Goal: Information Seeking & Learning: Learn about a topic

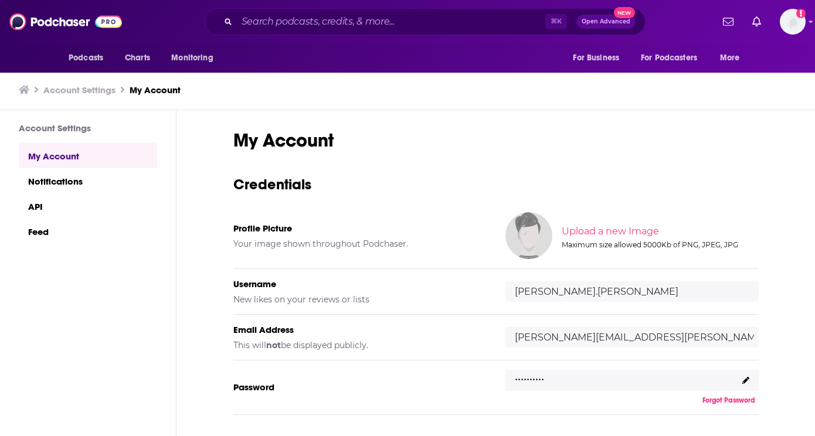
click at [231, 19] on icon "Search podcasts, credits, & more..." at bounding box center [228, 21] width 6 height 6
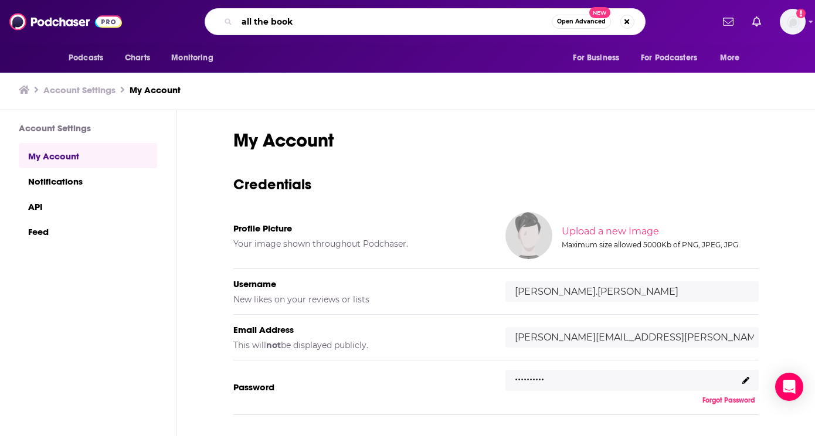
type input "all the books"
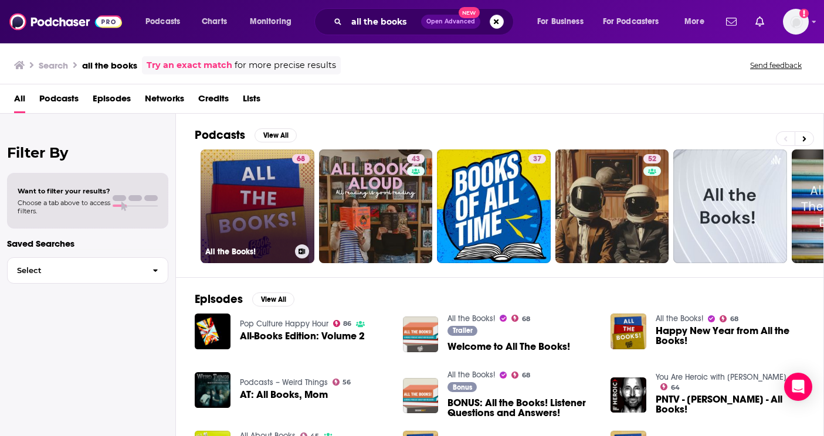
click at [262, 189] on link "68 All the Books!" at bounding box center [258, 207] width 114 height 114
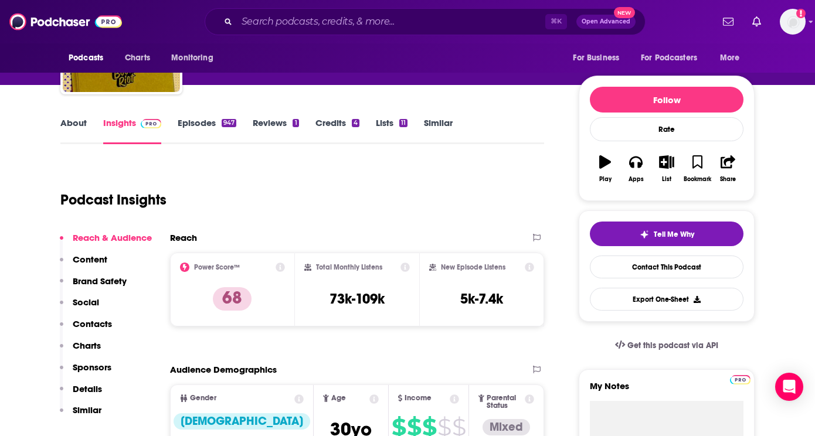
scroll to position [57, 0]
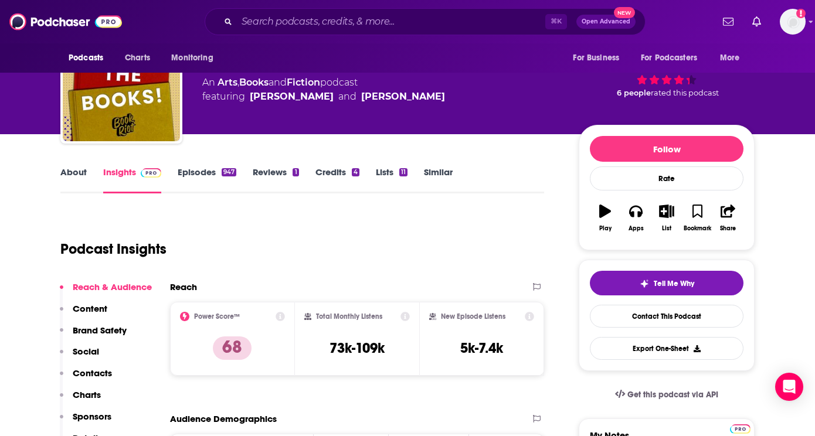
click at [70, 169] on link "About" at bounding box center [73, 180] width 26 height 27
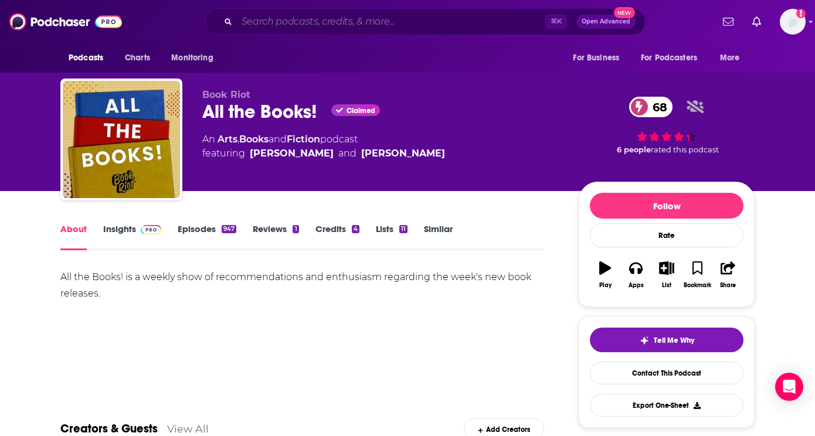
click at [364, 23] on input "Search podcasts, credits, & more..." at bounding box center [391, 21] width 308 height 19
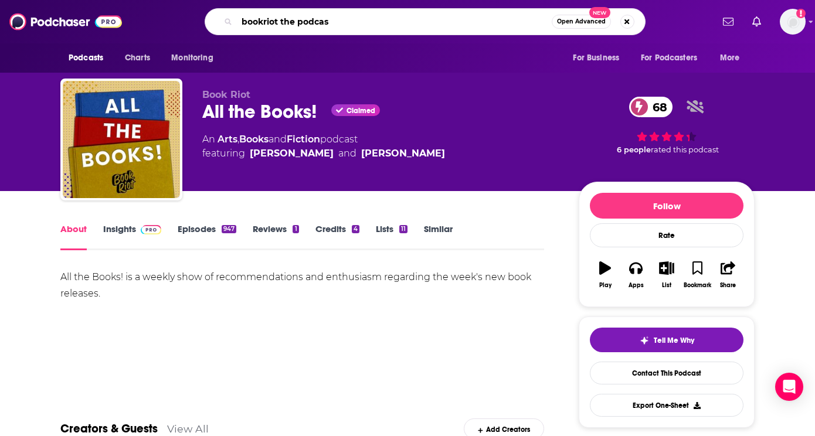
type input "bookriot the podcast"
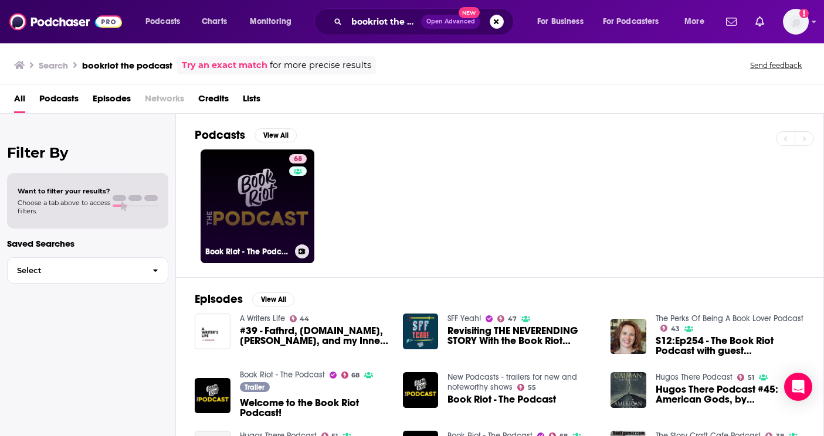
click at [254, 203] on link "68 Book Riot - The Podcast" at bounding box center [258, 207] width 114 height 114
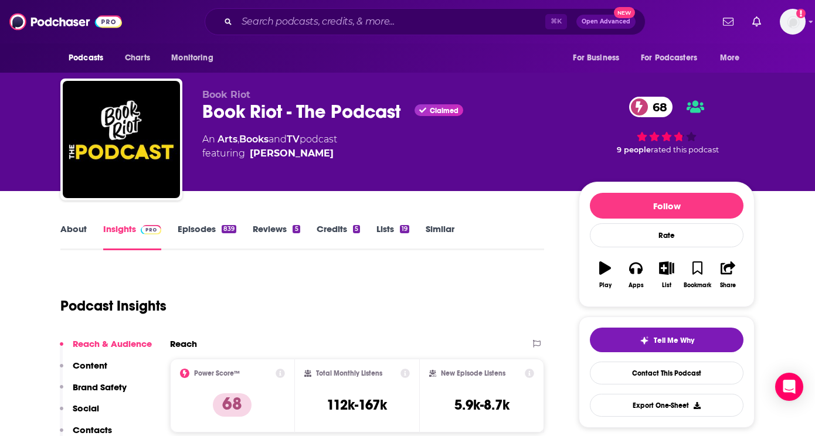
click at [82, 231] on link "About" at bounding box center [73, 236] width 26 height 27
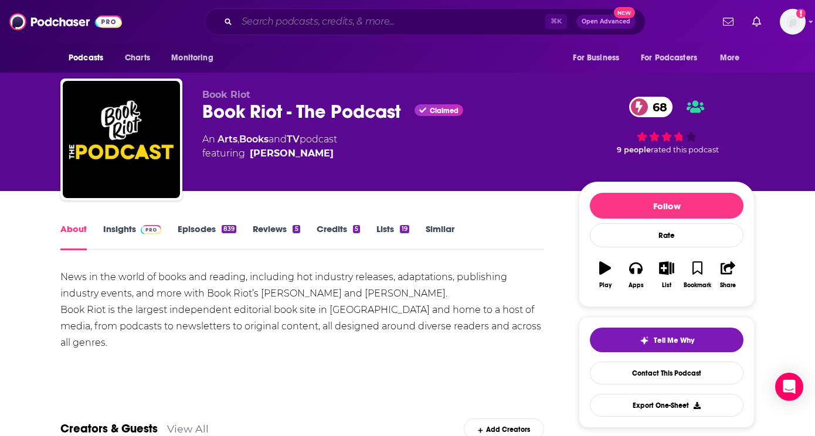
click at [389, 20] on input "Search podcasts, credits, & more..." at bounding box center [391, 21] width 308 height 19
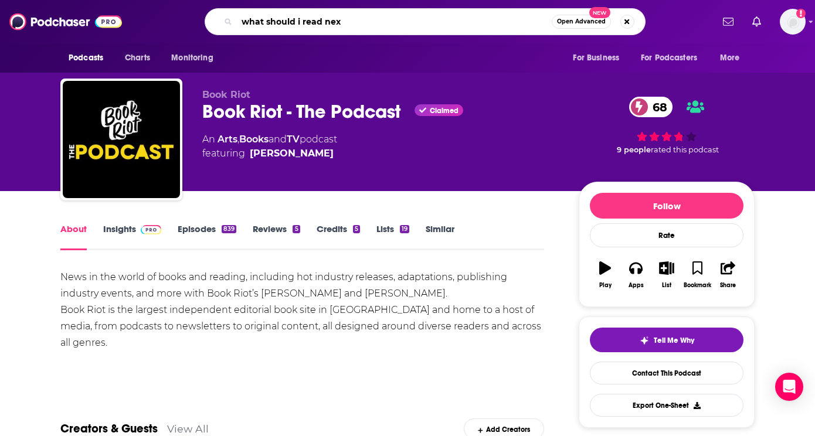
type input "what should i read next"
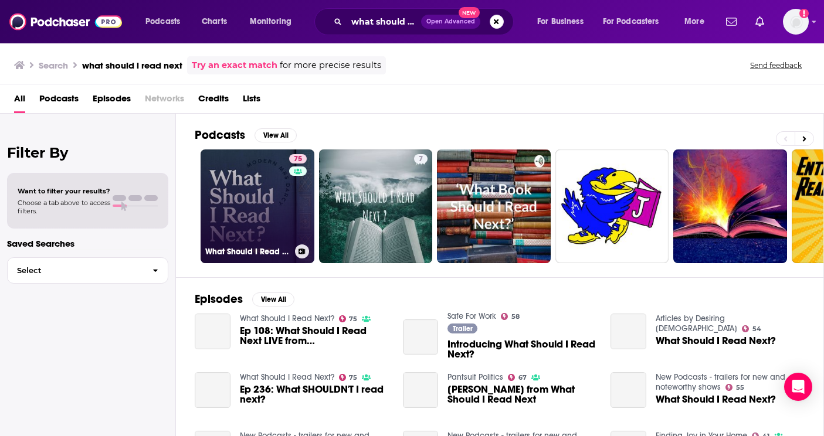
click at [249, 186] on link "75 What Should I Read Next?" at bounding box center [258, 207] width 114 height 114
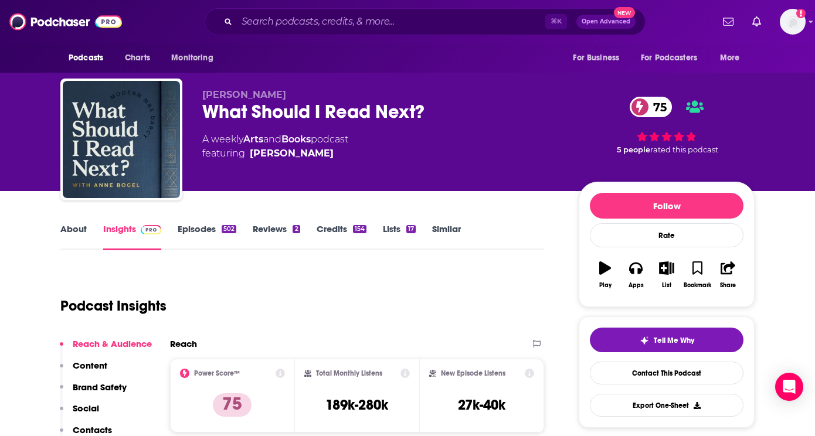
click at [77, 233] on link "About" at bounding box center [73, 236] width 26 height 27
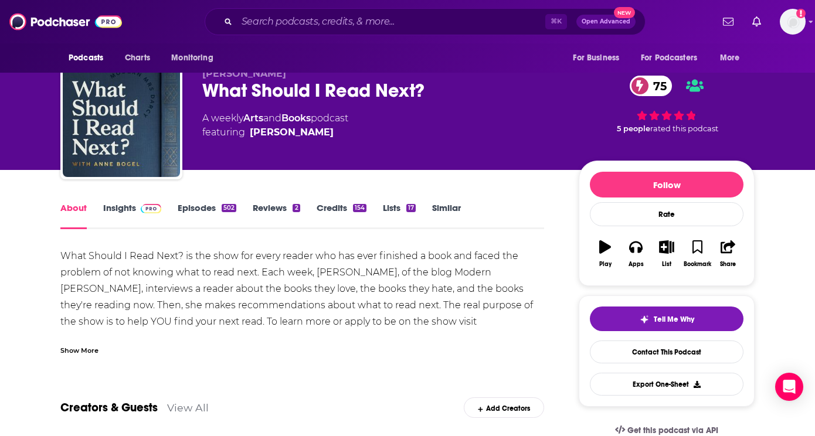
scroll to position [22, 0]
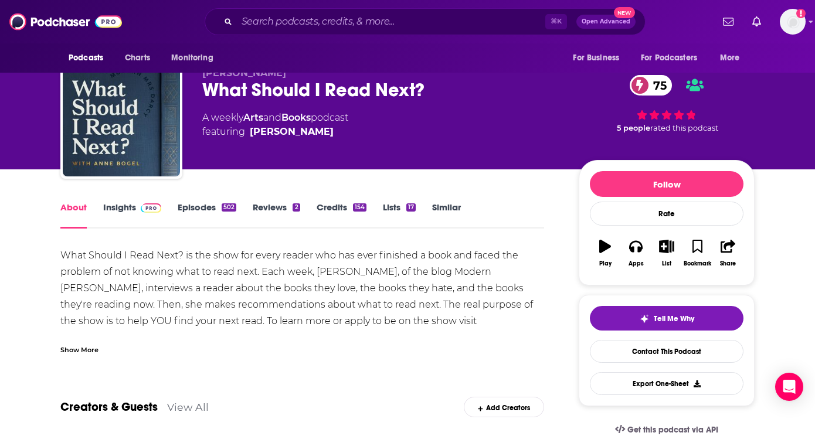
click at [81, 349] on div "Show More" at bounding box center [79, 349] width 38 height 11
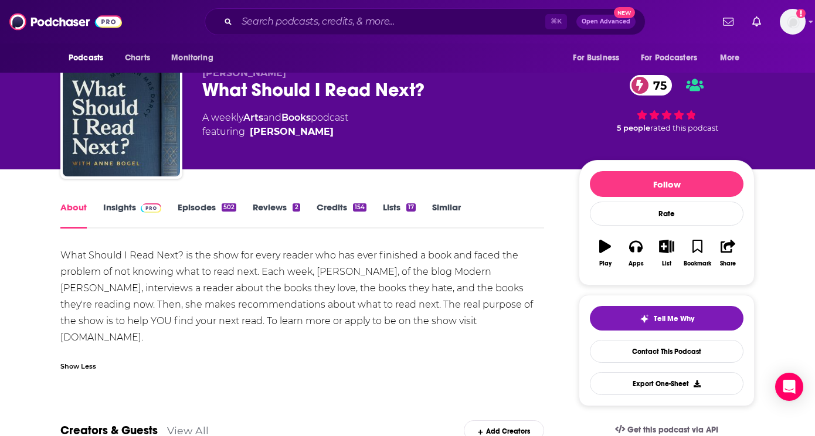
click at [131, 214] on link "Insights" at bounding box center [132, 215] width 58 height 27
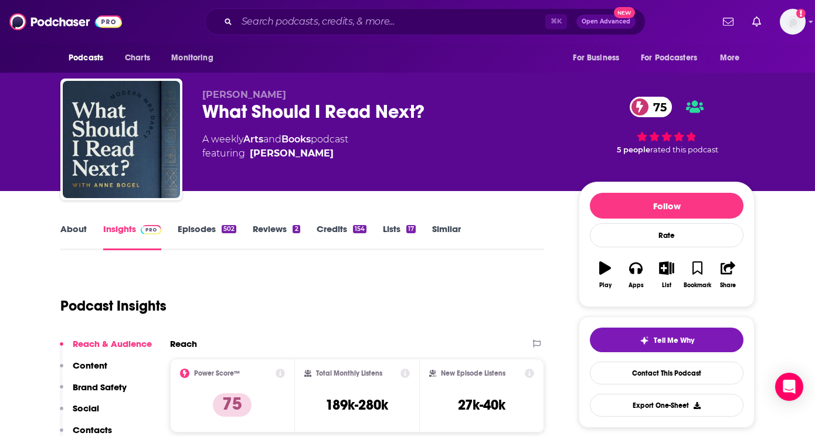
click at [204, 244] on link "Episodes 502" at bounding box center [207, 236] width 59 height 27
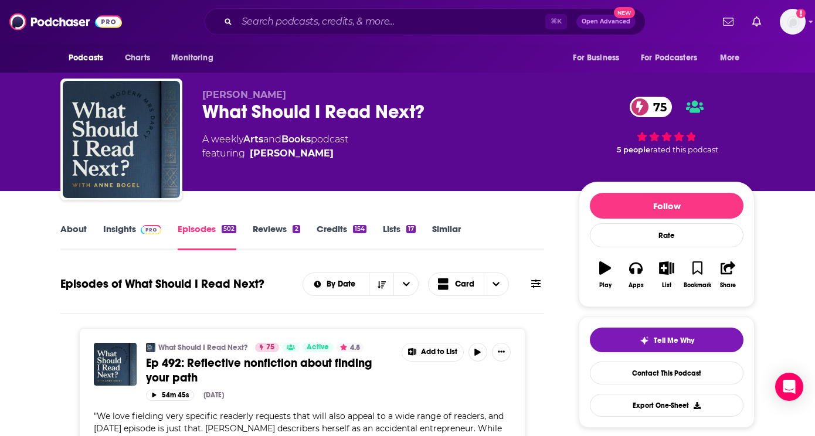
click at [72, 238] on link "About" at bounding box center [73, 236] width 26 height 27
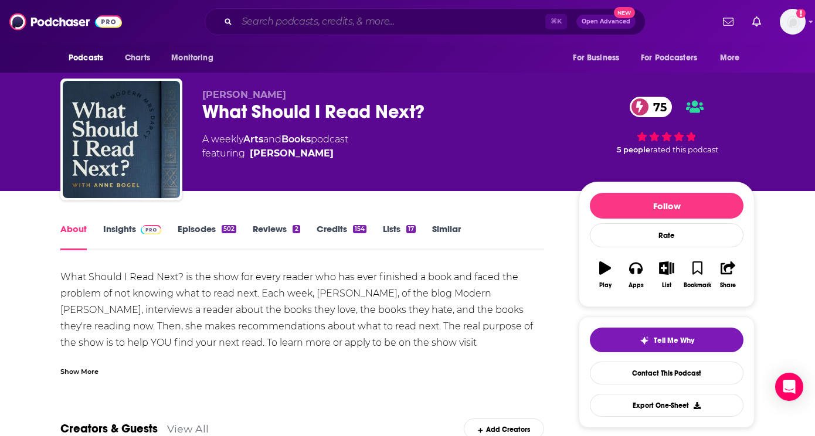
click at [364, 18] on input "Search podcasts, credits, & more..." at bounding box center [391, 21] width 308 height 19
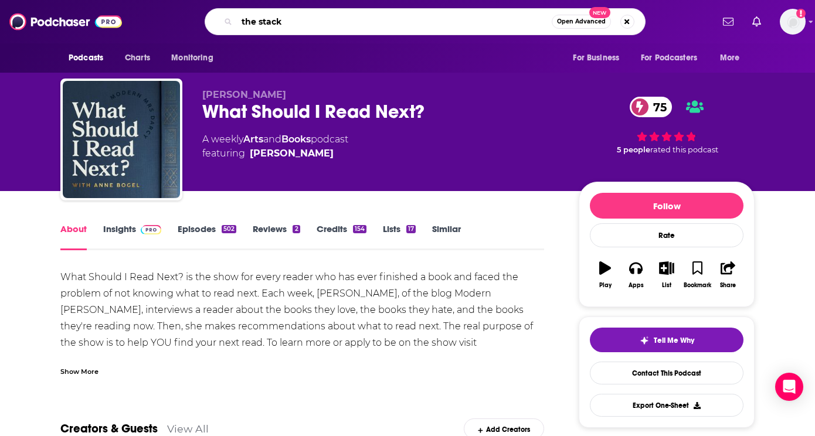
type input "the stacks"
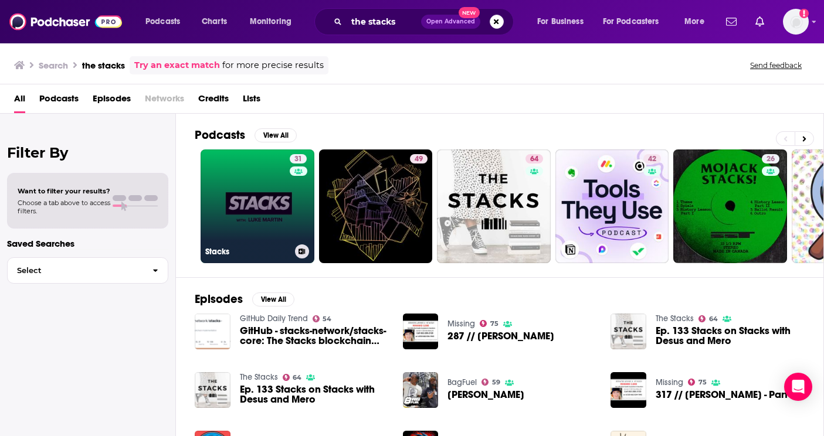
click at [250, 192] on link "31 Stacks" at bounding box center [258, 207] width 114 height 114
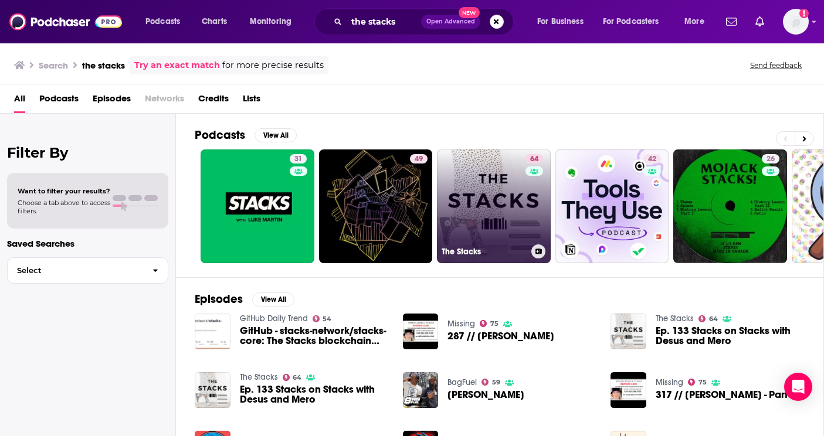
click at [498, 207] on link "64 The Stacks" at bounding box center [494, 207] width 114 height 114
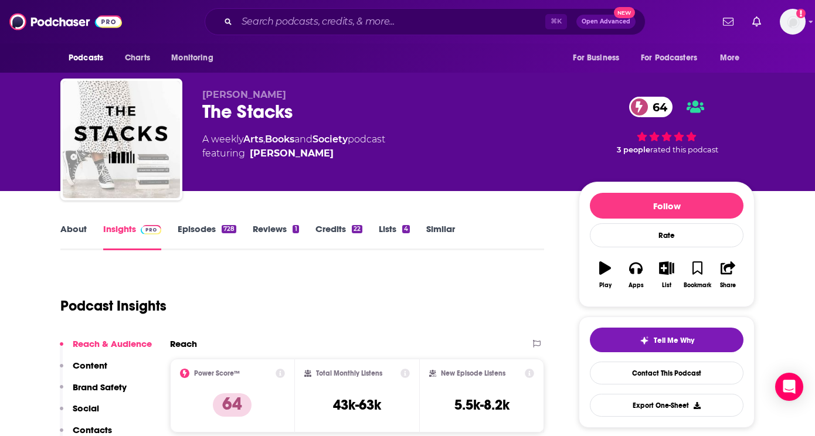
click at [70, 230] on link "About" at bounding box center [73, 236] width 26 height 27
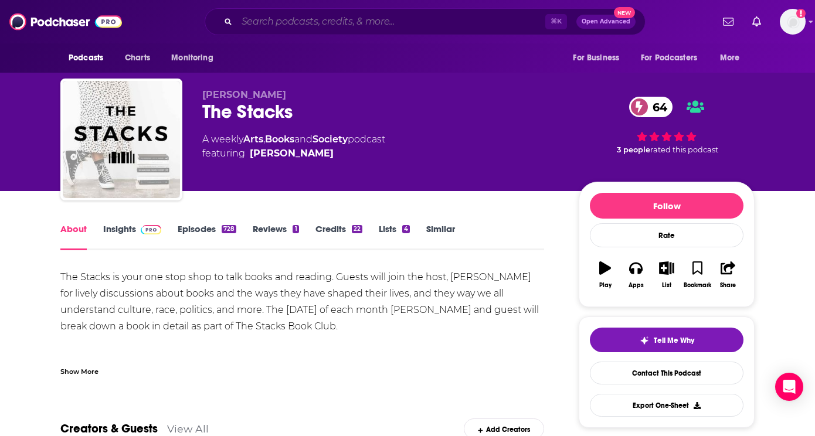
click at [375, 21] on input "Search podcasts, credits, & more..." at bounding box center [391, 21] width 308 height 19
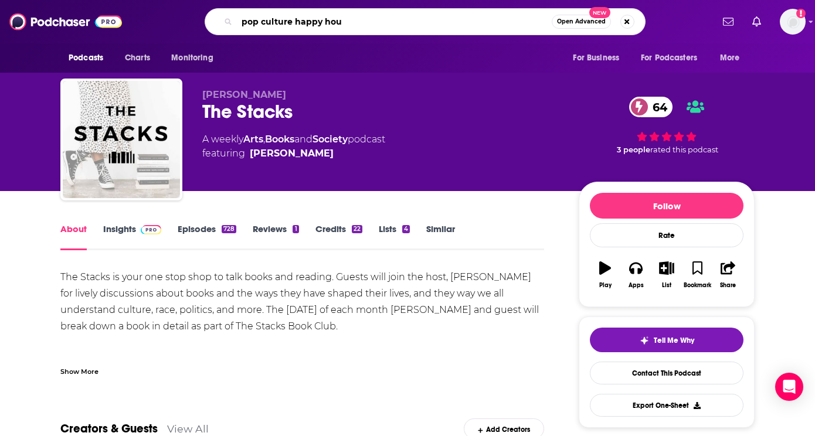
type input "pop culture happy hour"
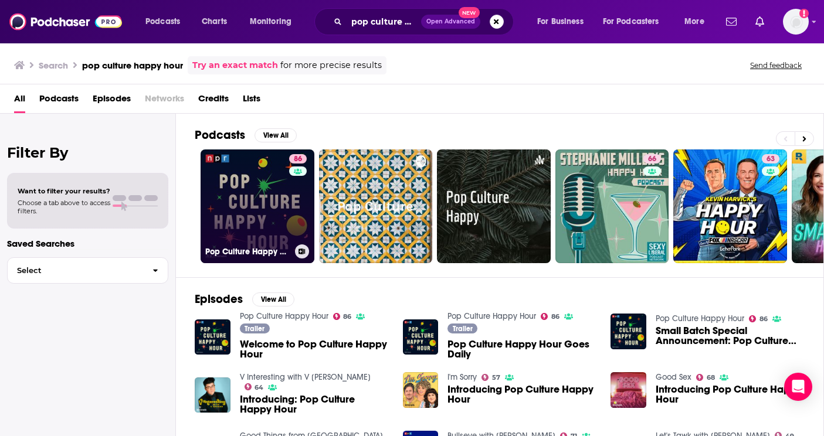
click at [254, 194] on link "86 Pop Culture Happy Hour" at bounding box center [258, 207] width 114 height 114
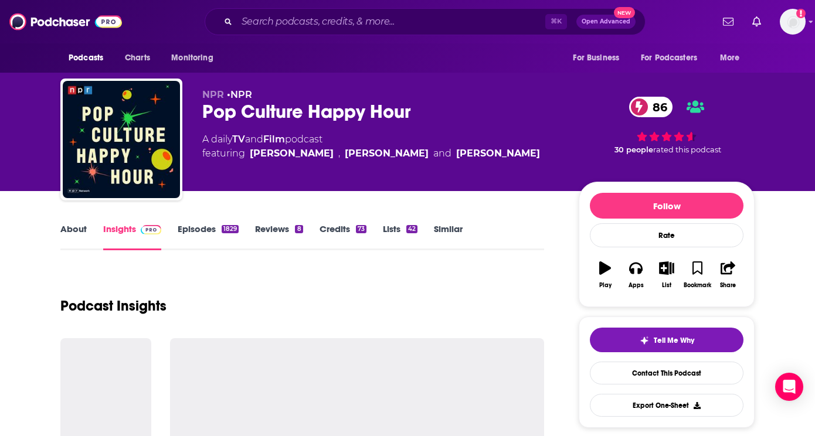
click at [78, 233] on link "About" at bounding box center [73, 236] width 26 height 27
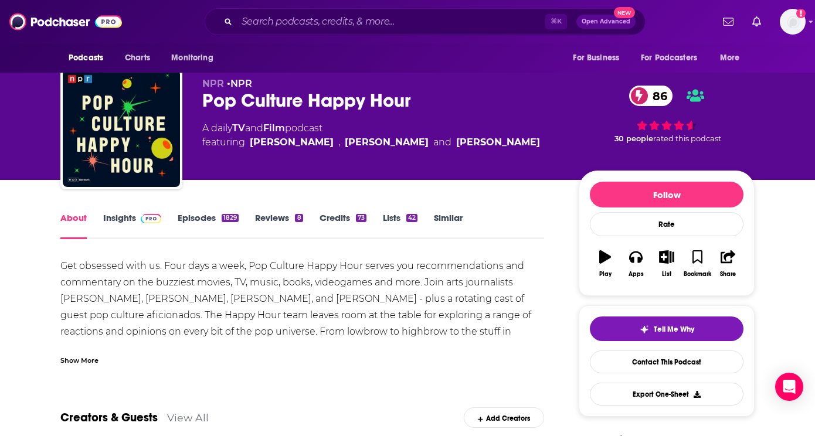
scroll to position [61, 0]
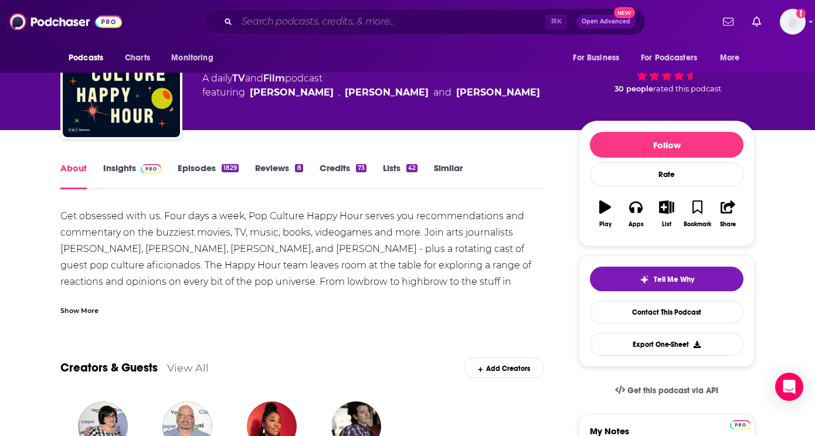
click at [375, 24] on input "Search podcasts, credits, & more..." at bounding box center [391, 21] width 308 height 19
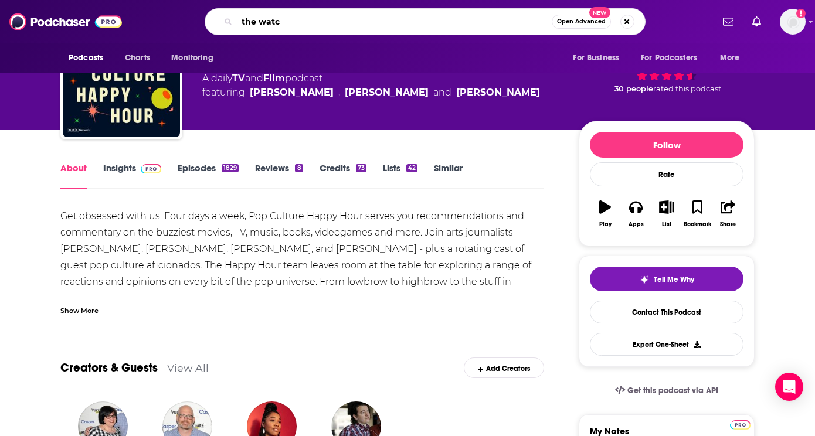
type input "the watch"
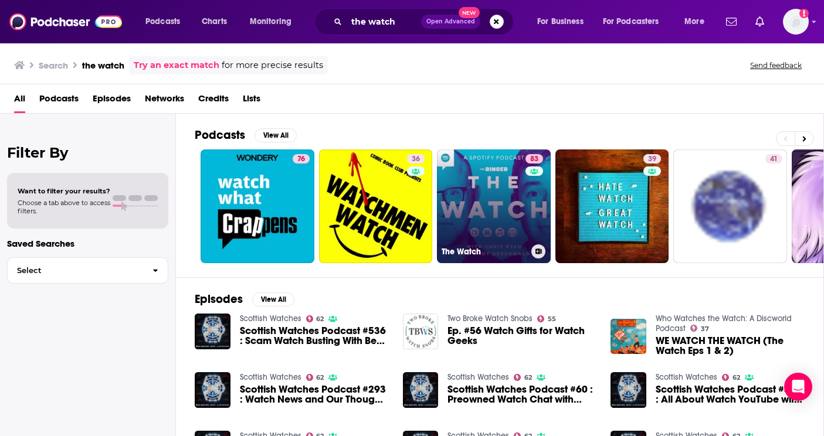
click at [492, 195] on link "83 The Watch" at bounding box center [494, 207] width 114 height 114
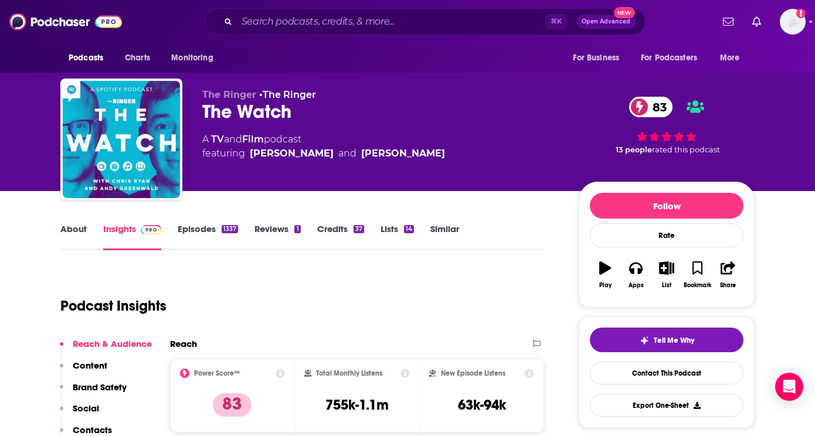
click at [76, 235] on link "About" at bounding box center [73, 236] width 26 height 27
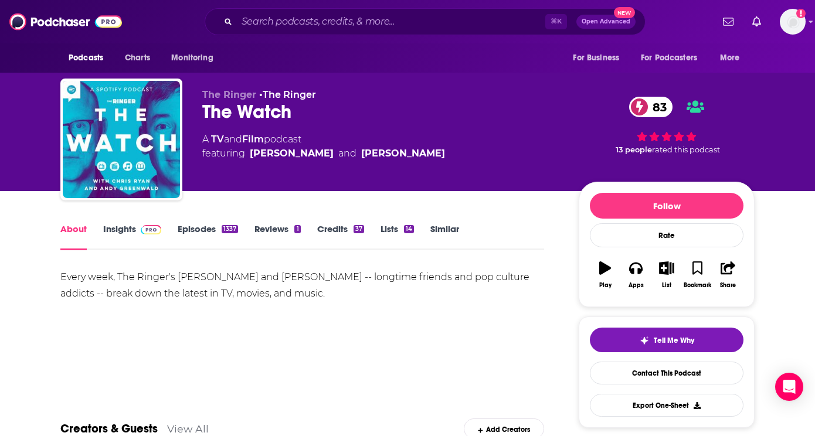
click at [134, 239] on link "Insights" at bounding box center [132, 236] width 58 height 27
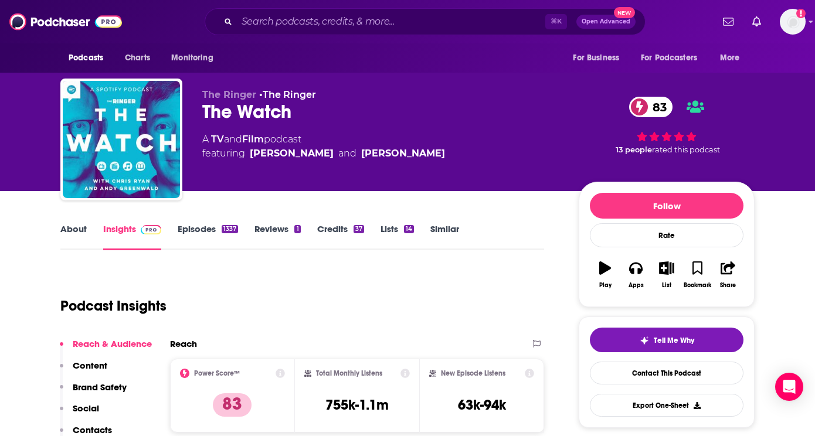
click at [73, 232] on link "About" at bounding box center [73, 236] width 26 height 27
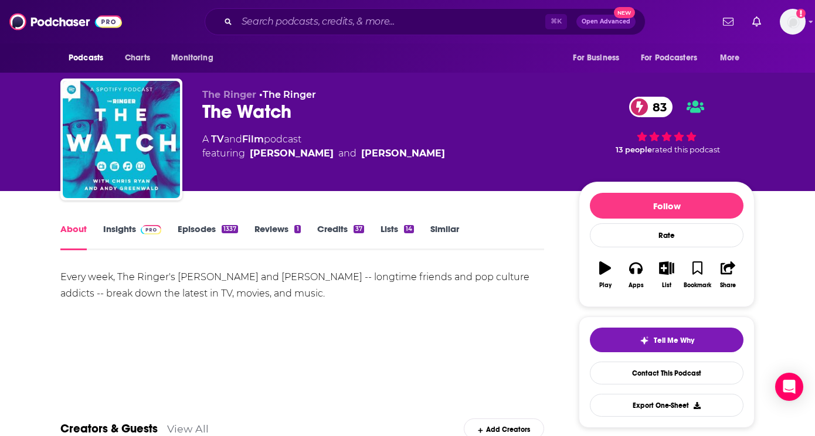
click at [124, 233] on link "Insights" at bounding box center [132, 236] width 58 height 27
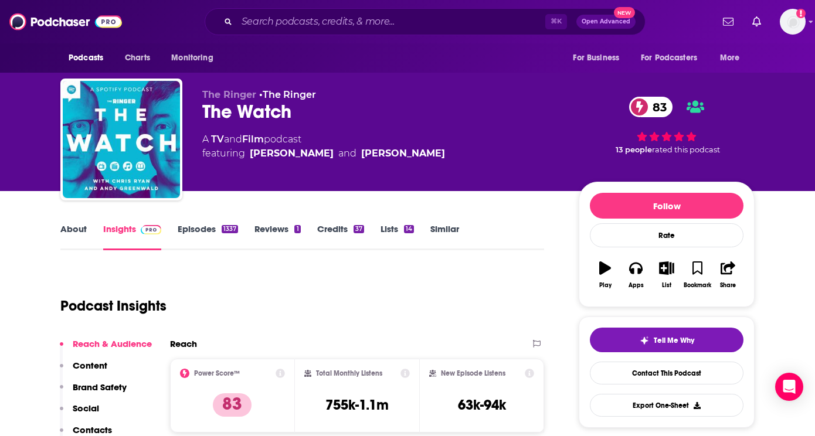
click at [182, 231] on link "Episodes 1337" at bounding box center [208, 236] width 60 height 27
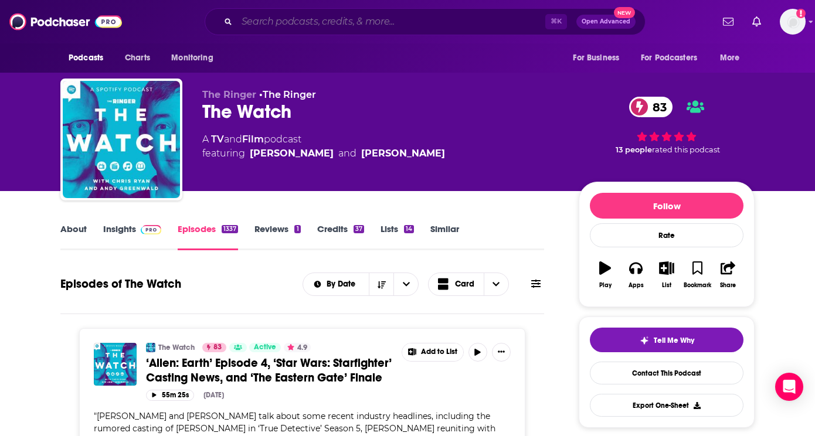
click at [353, 19] on input "Search podcasts, credits, & more..." at bounding box center [391, 21] width 308 height 19
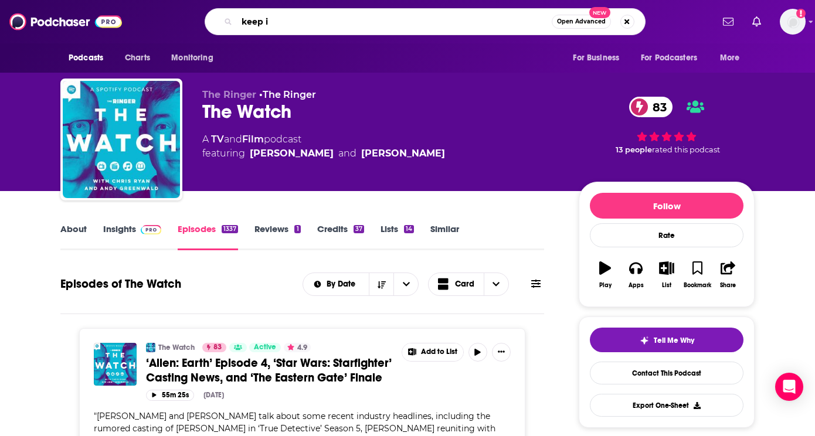
type input "keep it"
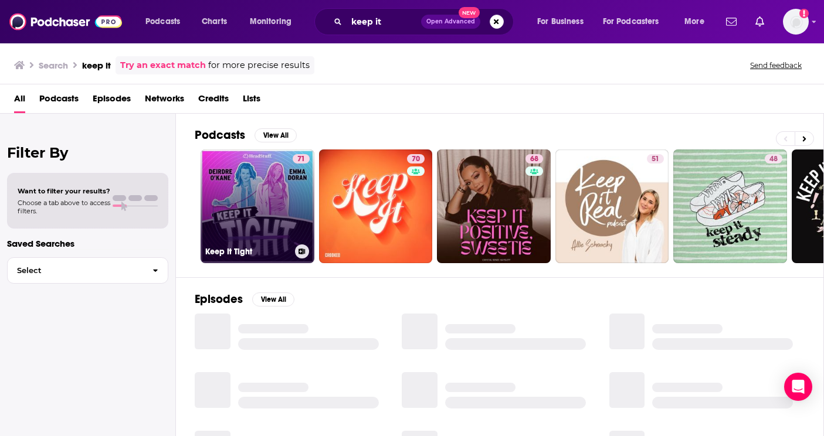
click at [266, 194] on link "71 Keep It Tight" at bounding box center [258, 207] width 114 height 114
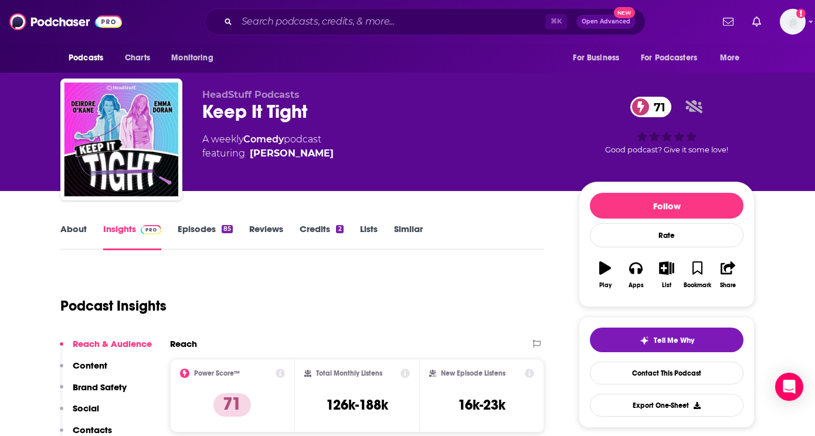
click at [61, 233] on link "About" at bounding box center [73, 236] width 26 height 27
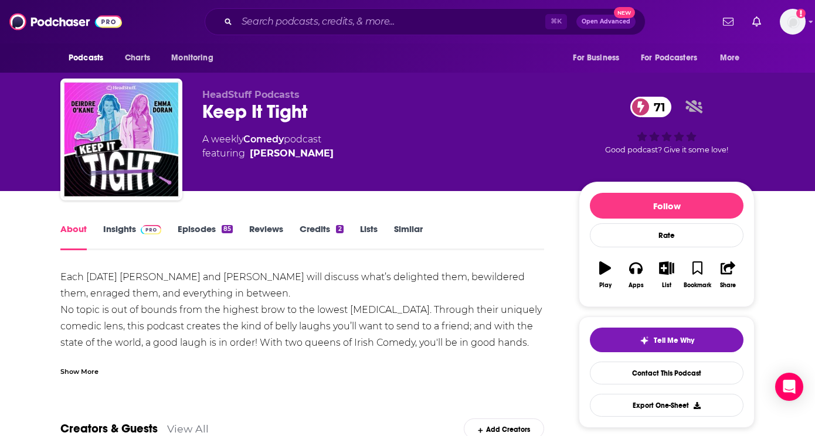
click at [78, 364] on div "Show More" at bounding box center [302, 367] width 484 height 20
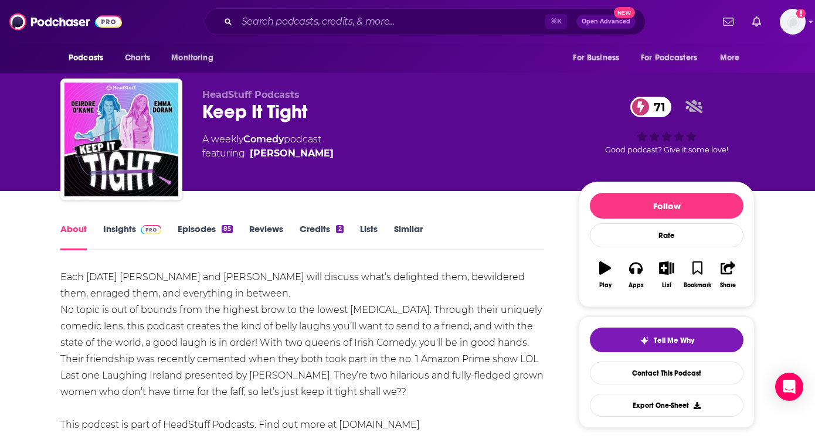
click at [108, 223] on div "About Insights Episodes 85 Reviews Credits 2 Lists Similar" at bounding box center [302, 236] width 484 height 29
click at [117, 230] on link "Insights" at bounding box center [132, 236] width 58 height 27
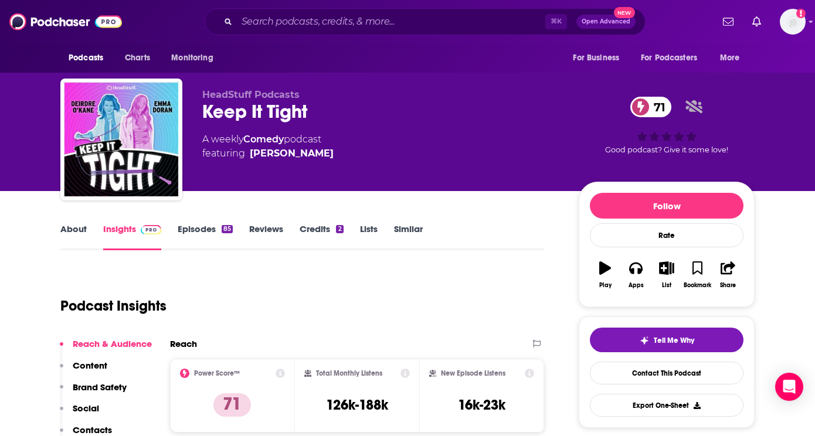
click at [205, 234] on link "Episodes 85" at bounding box center [205, 236] width 55 height 27
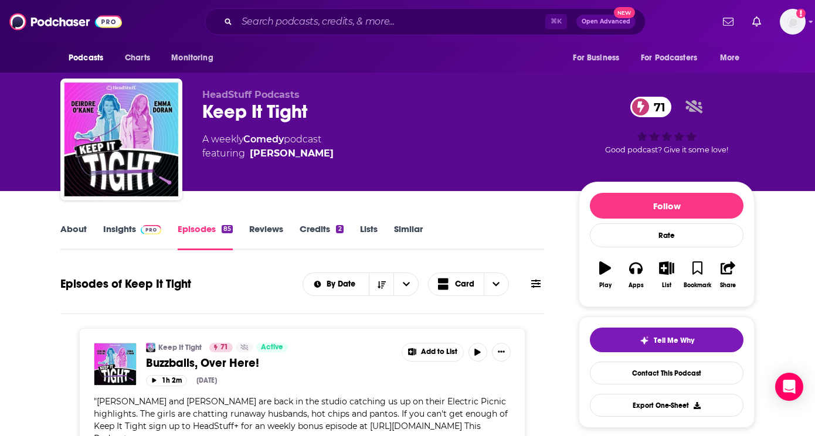
scroll to position [2, 0]
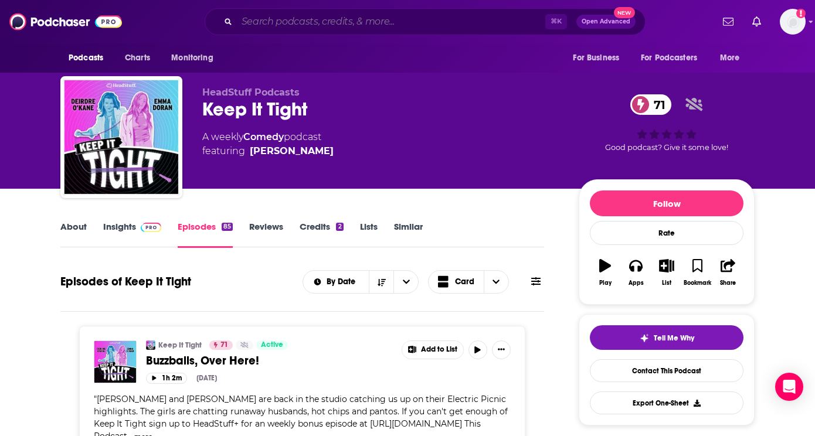
click at [368, 23] on input "Search podcasts, credits, & more..." at bounding box center [391, 21] width 308 height 19
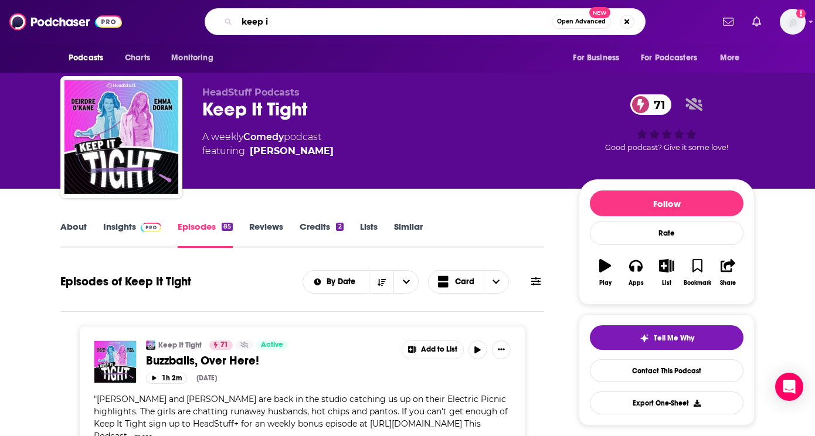
type input "keep it"
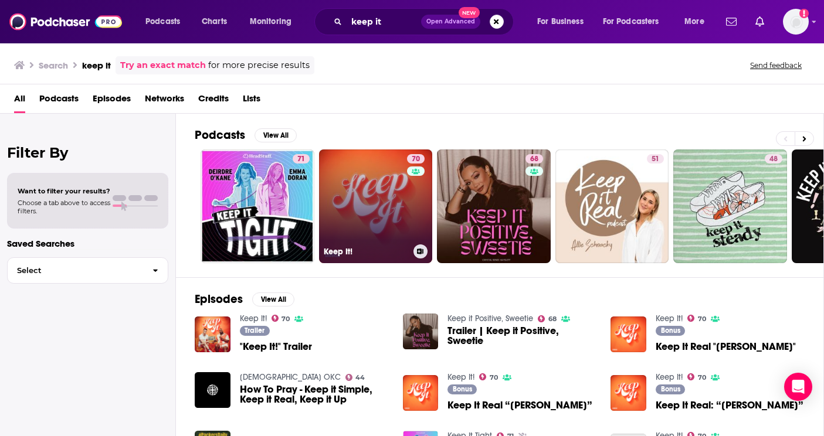
click at [370, 192] on link "70 Keep It!" at bounding box center [376, 207] width 114 height 114
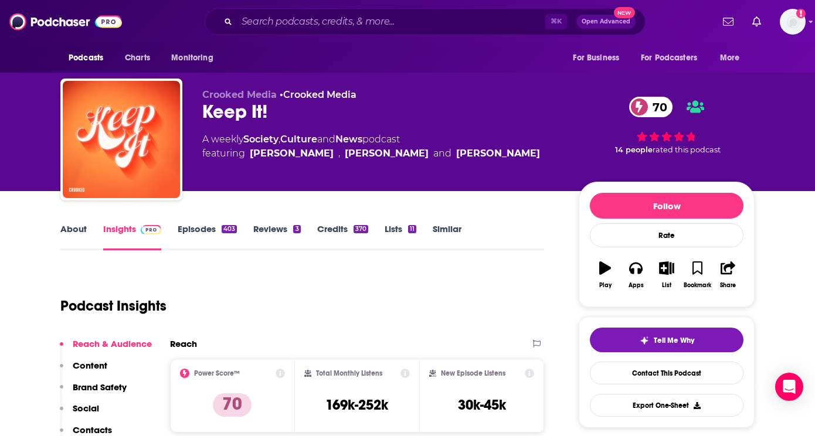
click at [83, 232] on link "About" at bounding box center [73, 236] width 26 height 27
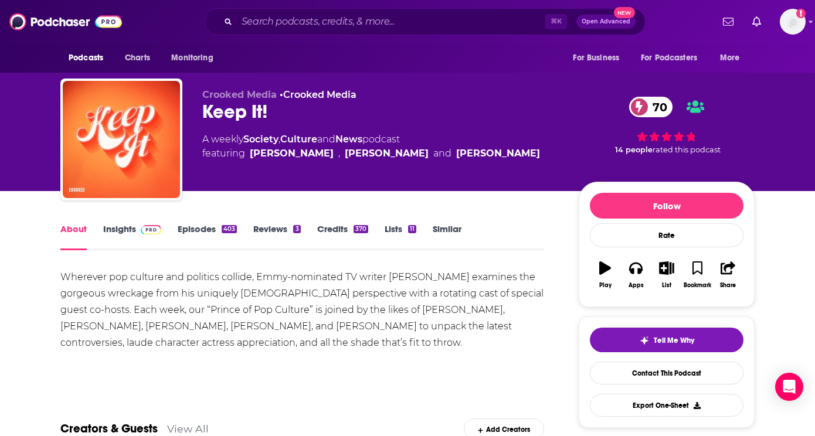
click at [192, 229] on link "Episodes 403" at bounding box center [207, 236] width 59 height 27
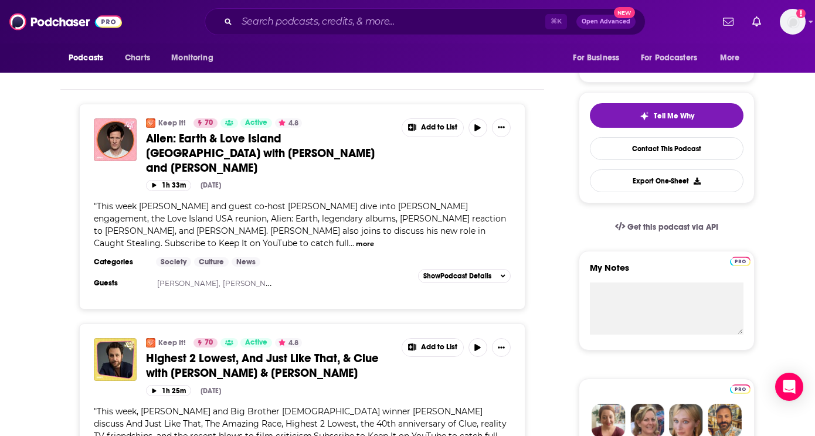
scroll to position [225, 0]
click at [371, 22] on input "Search podcasts, credits, & more..." at bounding box center [391, 21] width 308 height 19
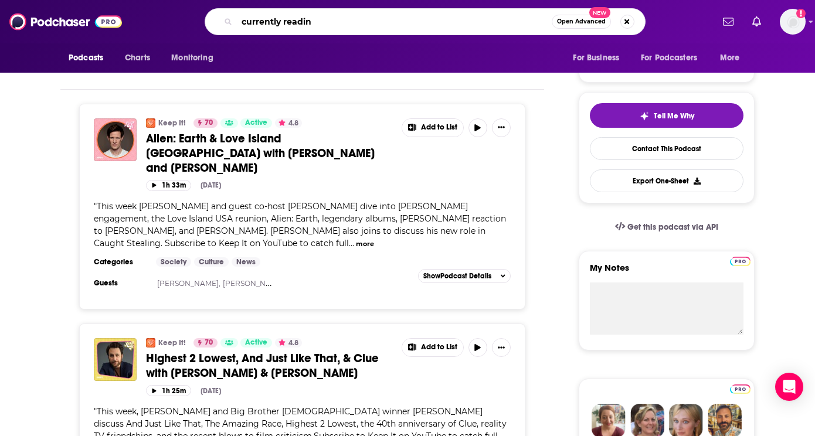
type input "currently reading"
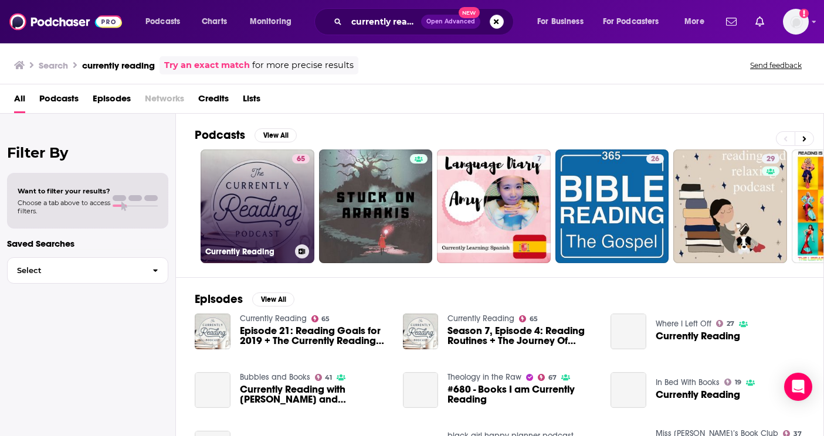
click at [263, 188] on link "65 Currently Reading" at bounding box center [258, 207] width 114 height 114
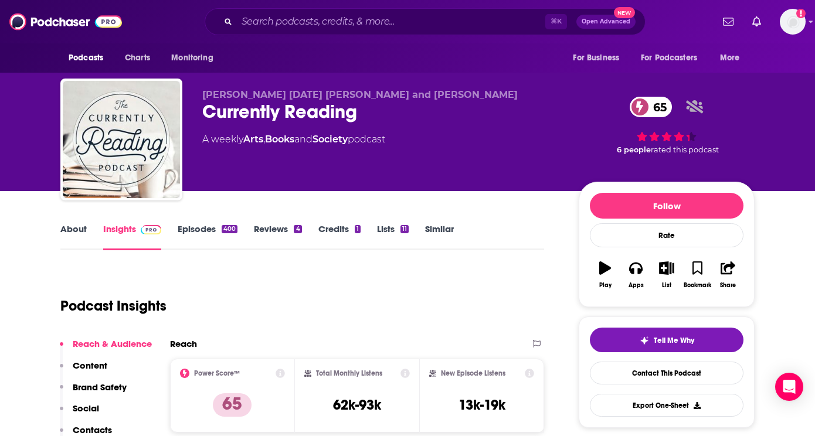
click at [64, 235] on link "About" at bounding box center [73, 236] width 26 height 27
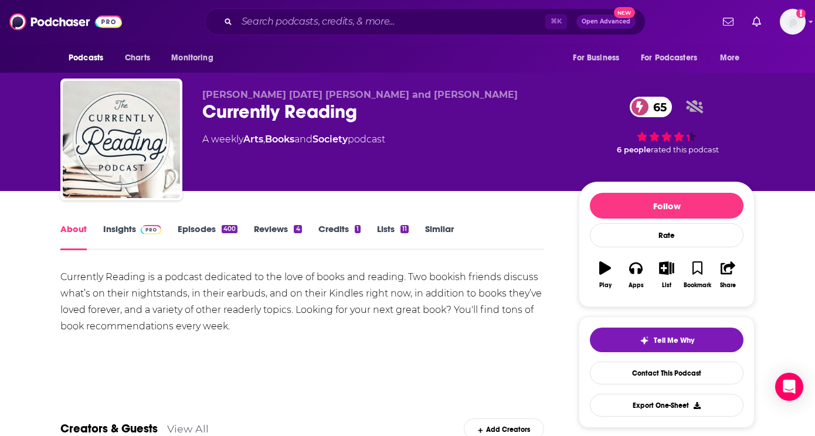
click at [196, 232] on link "Episodes 400" at bounding box center [208, 236] width 60 height 27
